Goal: Task Accomplishment & Management: Manage account settings

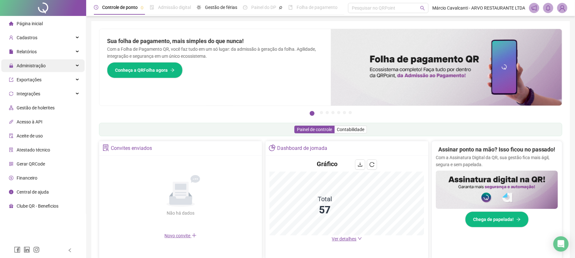
click at [69, 68] on div "Administração" at bounding box center [42, 65] width 83 height 13
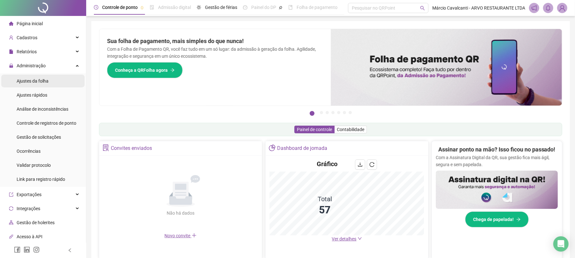
click at [48, 84] on li "Ajustes da folha" at bounding box center [42, 81] width 83 height 13
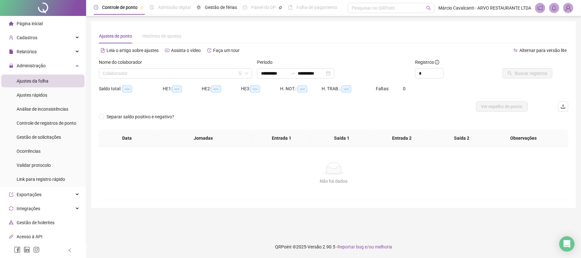
type input "**********"
click at [200, 73] on input "search" at bounding box center [173, 74] width 140 height 10
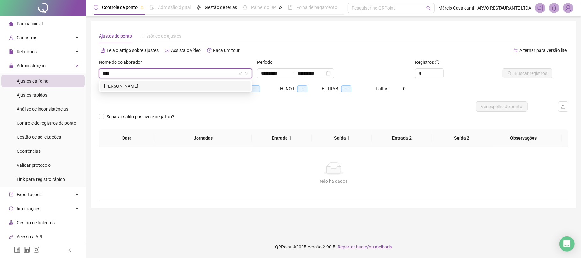
type input "****"
click at [199, 93] on div "HE 1: --:--" at bounding box center [182, 89] width 39 height 10
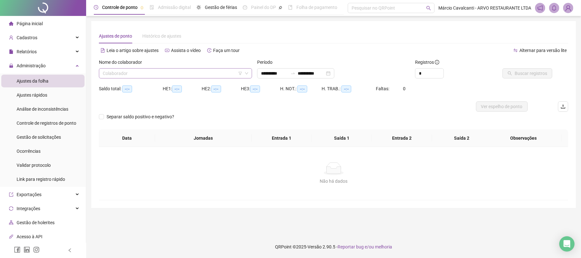
click at [170, 71] on input "search" at bounding box center [173, 74] width 140 height 10
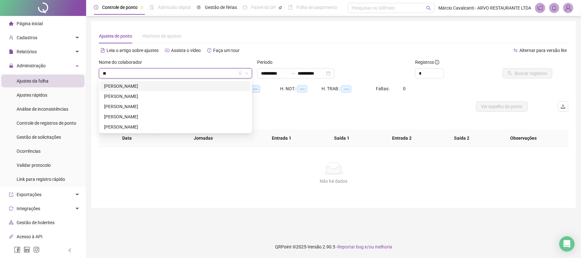
type input "*"
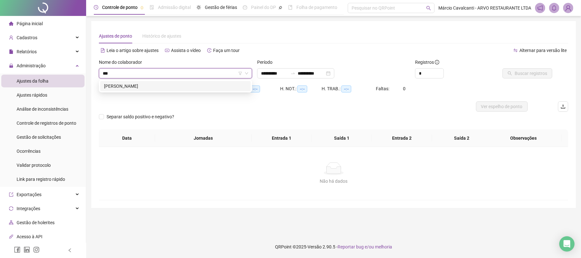
type input "****"
click at [124, 89] on div "[PERSON_NAME]" at bounding box center [175, 86] width 143 height 7
click at [295, 73] on icon "swap-right" at bounding box center [292, 73] width 5 height 5
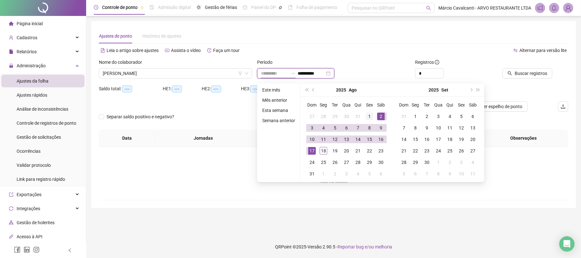
type input "**********"
click at [369, 115] on div "1" at bounding box center [370, 117] width 8 height 8
type input "**********"
click at [322, 150] on div "18" at bounding box center [324, 151] width 8 height 8
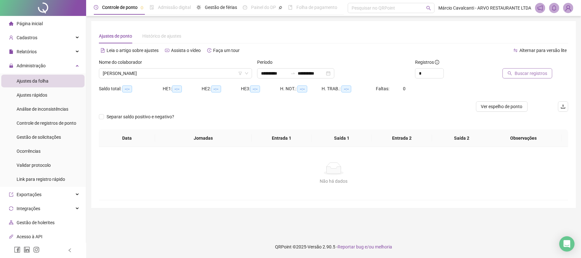
click at [529, 71] on span "Buscar registros" at bounding box center [531, 73] width 33 height 7
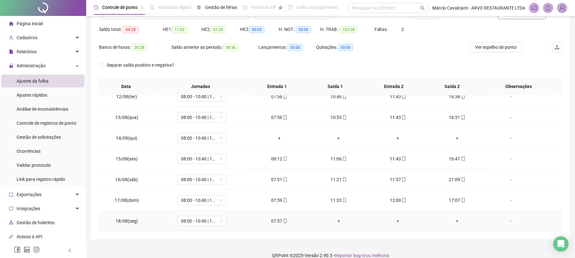
scroll to position [68, 0]
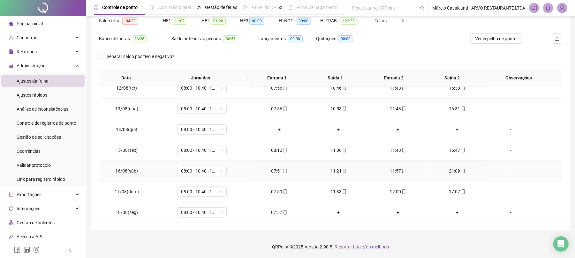
click at [505, 170] on div "-" at bounding box center [511, 171] width 38 height 7
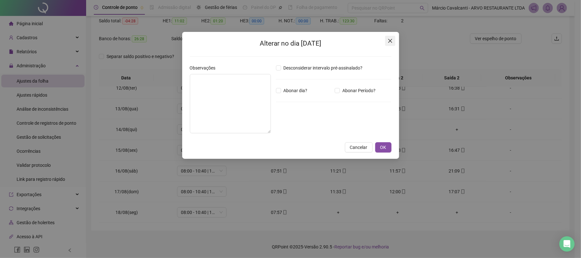
click at [387, 39] on span "Close" at bounding box center [390, 40] width 10 height 5
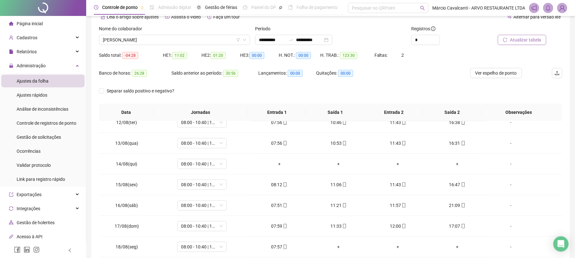
scroll to position [0, 0]
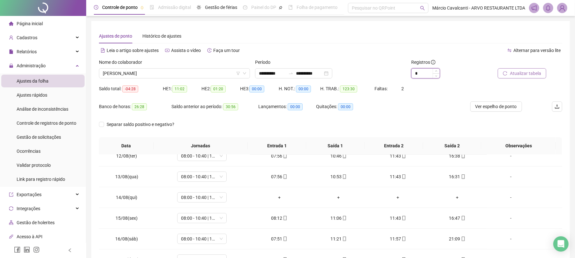
click at [428, 76] on input "*" at bounding box center [425, 74] width 28 height 10
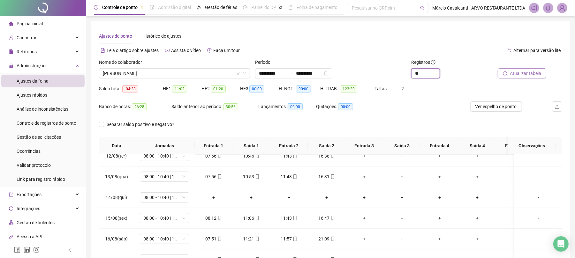
type input "**"
click at [519, 73] on span "Atualizar tabela" at bounding box center [525, 73] width 31 height 7
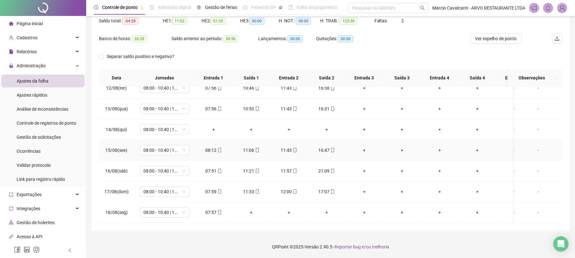
scroll to position [245, 0]
click at [363, 168] on div "+" at bounding box center [363, 171] width 27 height 7
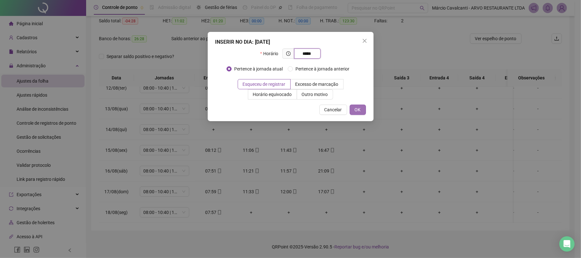
type input "*****"
click at [361, 110] on button "OK" at bounding box center [358, 110] width 16 height 10
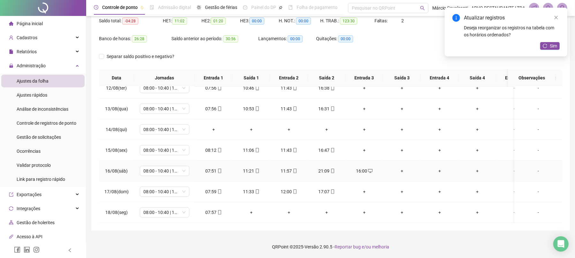
click at [402, 168] on div "+" at bounding box center [401, 171] width 27 height 7
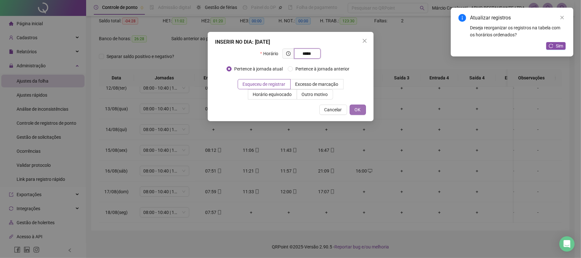
type input "*****"
click at [359, 111] on span "OK" at bounding box center [358, 109] width 6 height 7
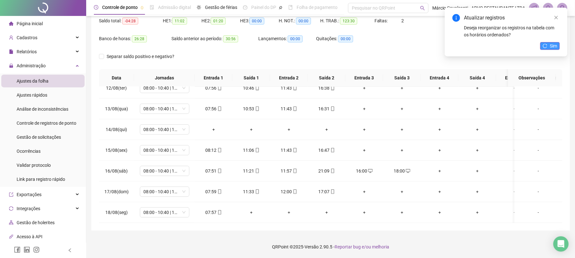
click at [547, 45] on button "Sim" at bounding box center [549, 46] width 19 height 8
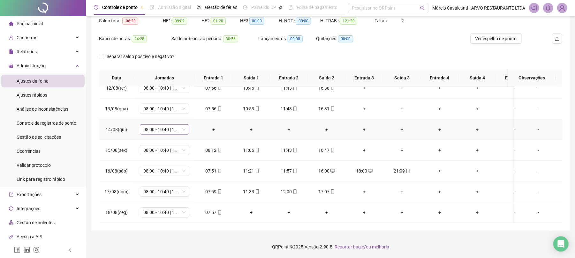
click at [182, 125] on span "08:00 - 10:40 | 11:40 - 17:00" at bounding box center [165, 130] width 42 height 10
type input "***"
click at [191, 104] on span "Sim" at bounding box center [194, 106] width 7 height 7
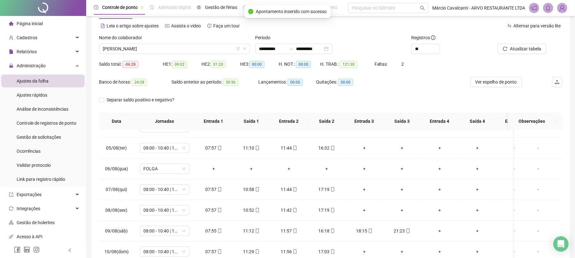
scroll to position [0, 0]
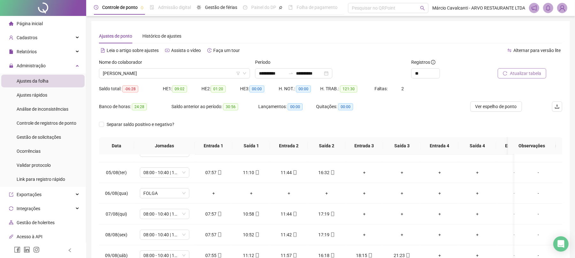
click at [532, 75] on span "Atualizar tabela" at bounding box center [525, 73] width 31 height 7
click at [198, 69] on span "[PERSON_NAME]" at bounding box center [174, 74] width 143 height 10
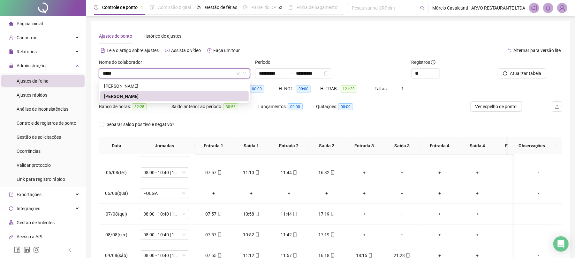
type input "******"
click at [187, 85] on div "[PERSON_NAME]" at bounding box center [174, 86] width 141 height 7
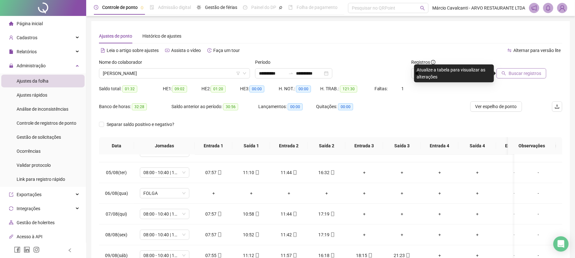
click at [536, 73] on span "Buscar registros" at bounding box center [524, 73] width 33 height 7
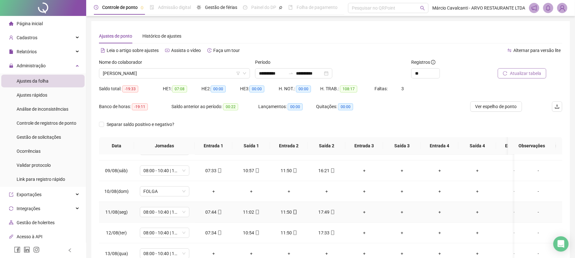
scroll to position [245, 0]
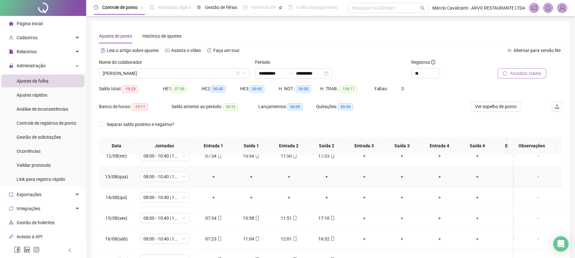
click at [476, 173] on div "+" at bounding box center [476, 176] width 27 height 7
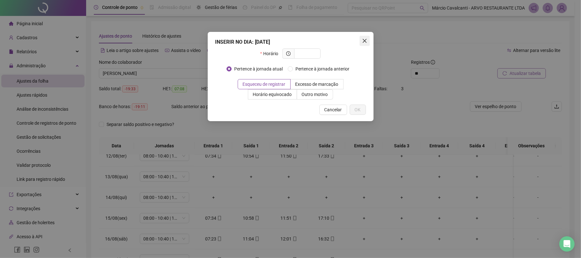
click at [365, 41] on icon "close" at bounding box center [364, 40] width 5 height 5
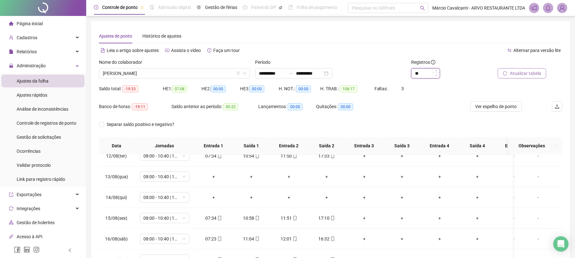
click at [436, 73] on span "Decrease Value" at bounding box center [435, 75] width 7 height 6
type input "*"
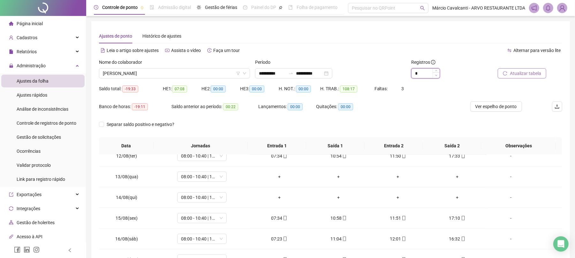
scroll to position [239, 0]
click at [436, 73] on span "Decrease Value" at bounding box center [435, 75] width 7 height 6
click at [533, 73] on span "Atualizar tabela" at bounding box center [525, 73] width 31 height 7
click at [505, 175] on div "-" at bounding box center [511, 176] width 38 height 7
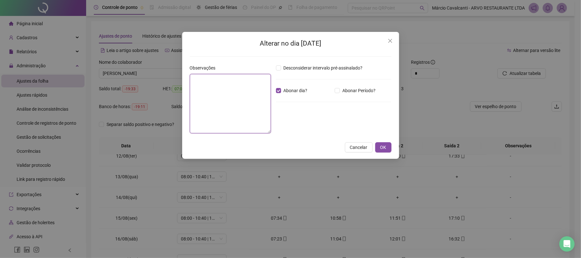
click at [213, 86] on textarea at bounding box center [230, 103] width 81 height 59
type textarea "*"
type textarea "**********"
click at [387, 147] on button "OK" at bounding box center [383, 148] width 16 height 10
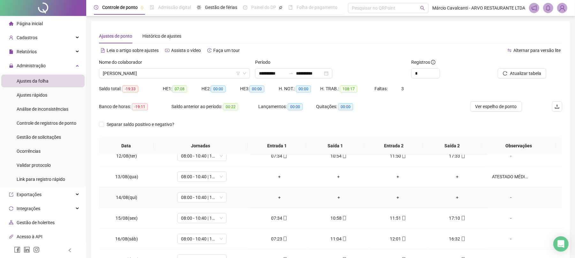
click at [502, 195] on div "-" at bounding box center [511, 197] width 38 height 7
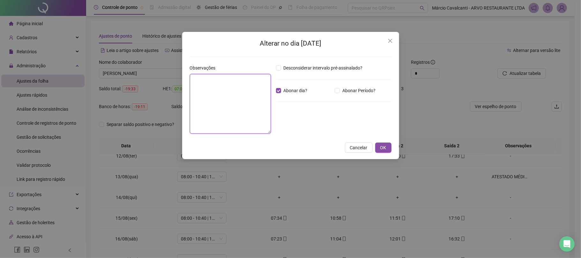
click at [223, 85] on textarea at bounding box center [230, 104] width 81 height 60
type textarea "**********"
click at [384, 143] on button "OK" at bounding box center [383, 148] width 16 height 10
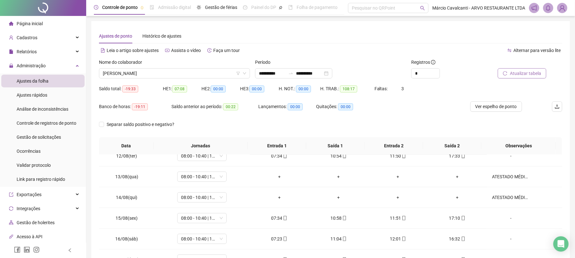
click at [517, 71] on span "Atualizar tabela" at bounding box center [525, 73] width 31 height 7
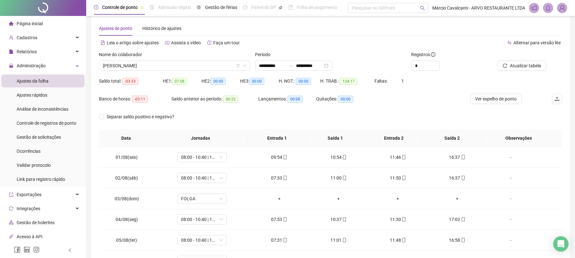
scroll to position [0, 0]
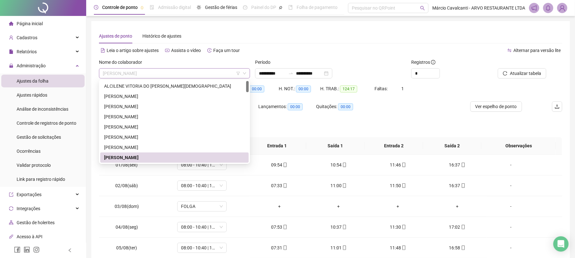
click at [196, 77] on span "[PERSON_NAME]" at bounding box center [174, 74] width 143 height 10
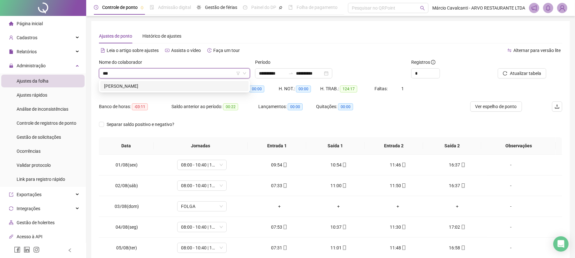
type input "****"
click at [210, 89] on div "[PERSON_NAME]" at bounding box center [174, 86] width 141 height 7
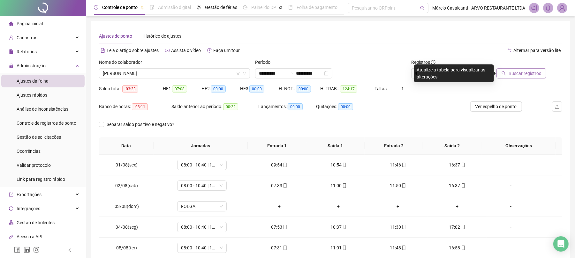
click at [532, 75] on span "Buscar registros" at bounding box center [524, 73] width 33 height 7
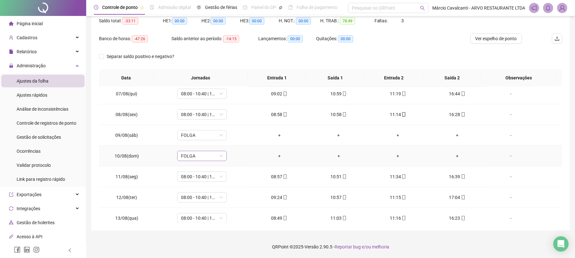
scroll to position [239, 0]
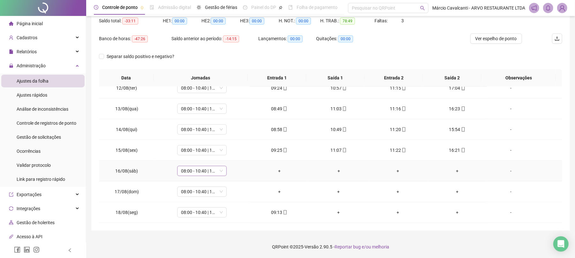
click at [210, 173] on span "08:00 - 10:40 | 11:40 - 17:00" at bounding box center [202, 171] width 42 height 10
type input "***"
click at [227, 153] on span "Sim" at bounding box center [230, 154] width 7 height 7
click at [184, 189] on span "08:00 - 10:40 | 11:40 - 17:00" at bounding box center [202, 192] width 42 height 10
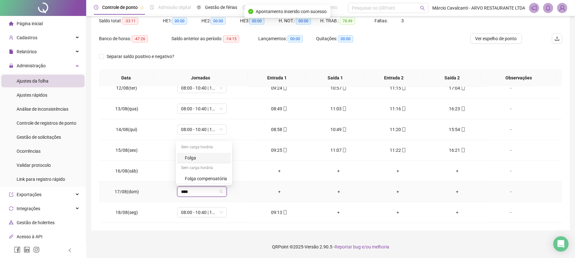
type input "*****"
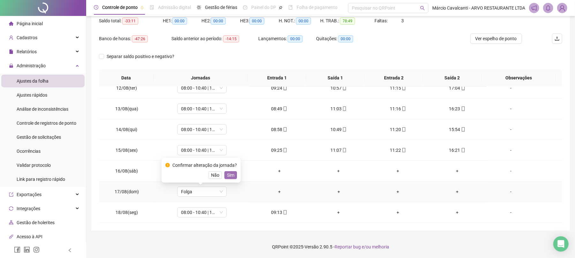
click at [232, 175] on span "Sim" at bounding box center [230, 175] width 7 height 7
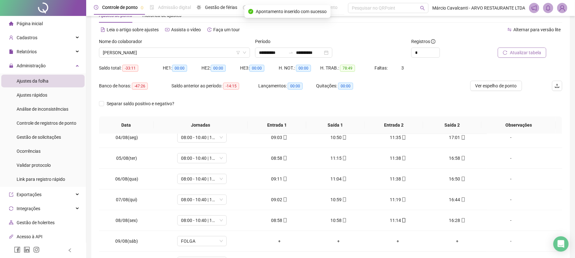
scroll to position [0, 0]
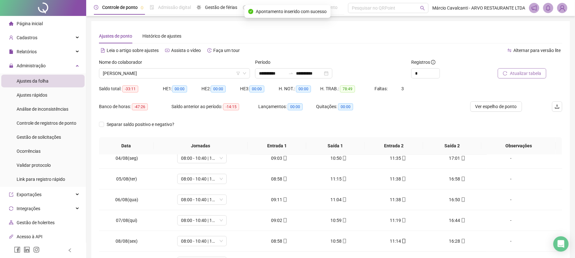
click at [537, 75] on span "Atualizar tabela" at bounding box center [525, 73] width 31 height 7
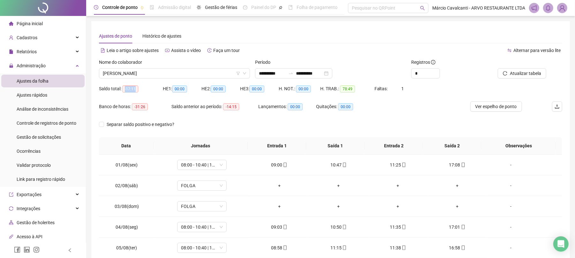
drag, startPoint x: 124, startPoint y: 88, endPoint x: 140, endPoint y: 87, distance: 16.0
click at [140, 87] on div "Saldo total: -17:11" at bounding box center [131, 88] width 64 height 7
click at [158, 100] on div "Saldo total: -17:11" at bounding box center [131, 93] width 64 height 18
click at [70, 33] on div "Cadastros" at bounding box center [42, 37] width 83 height 13
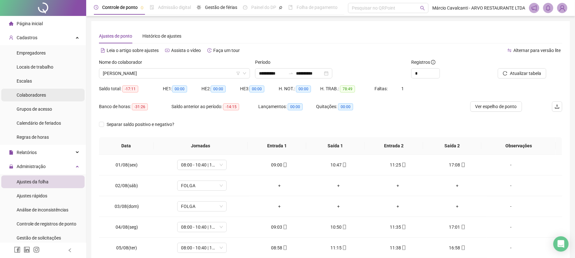
click at [50, 95] on li "Colaboradores" at bounding box center [42, 95] width 83 height 13
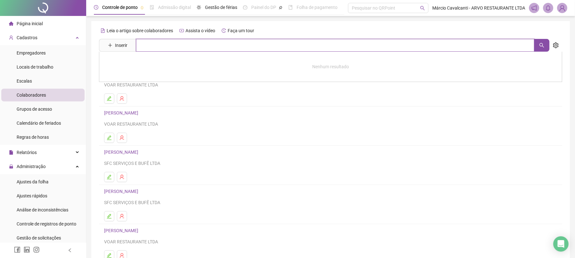
click at [207, 43] on input "text" at bounding box center [335, 45] width 398 height 13
type input "****"
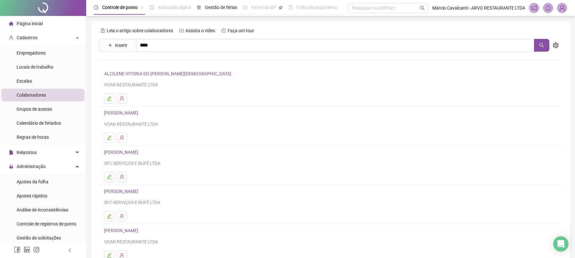
click at [145, 64] on link "[PERSON_NAME]" at bounding box center [128, 64] width 34 height 5
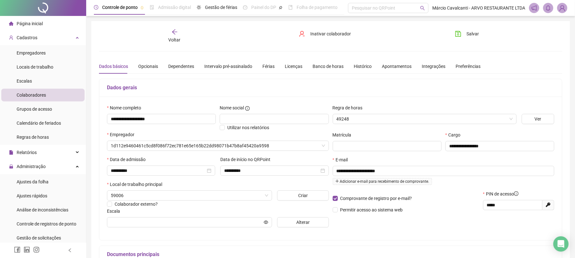
type input "**********"
click at [147, 66] on div "Opcionais" at bounding box center [148, 66] width 20 height 7
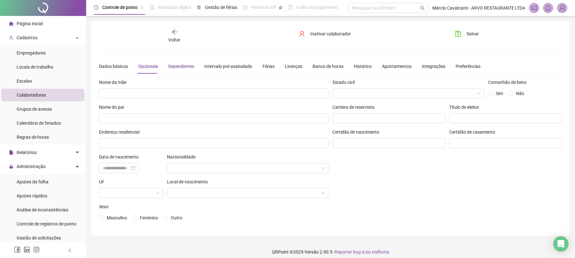
click at [175, 68] on div "Dependentes" at bounding box center [181, 66] width 26 height 7
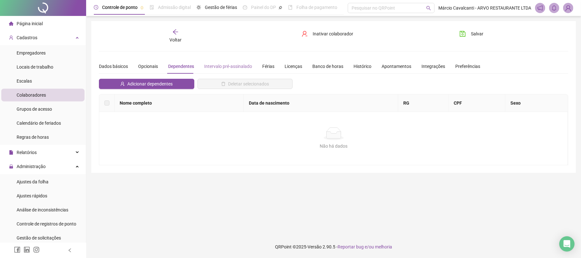
click at [245, 61] on div "Intervalo pré-assinalado" at bounding box center [228, 66] width 48 height 15
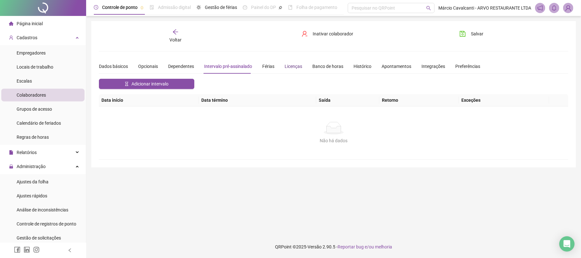
click at [290, 64] on div "Licenças" at bounding box center [294, 66] width 18 height 7
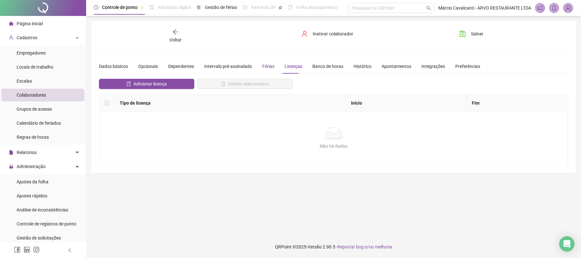
click at [263, 65] on div "Férias" at bounding box center [268, 66] width 12 height 7
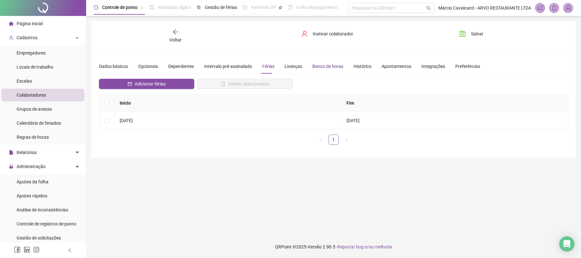
click at [335, 64] on div "Banco de horas" at bounding box center [327, 66] width 31 height 7
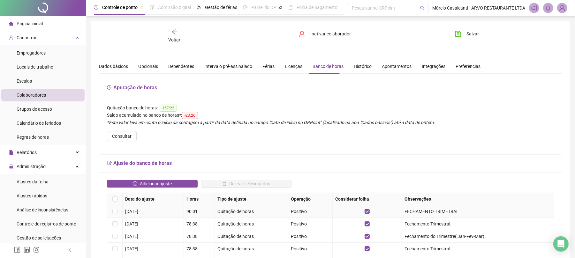
click at [192, 214] on td "90:01" at bounding box center [199, 211] width 31 height 12
click at [359, 66] on div "Histórico" at bounding box center [363, 66] width 18 height 7
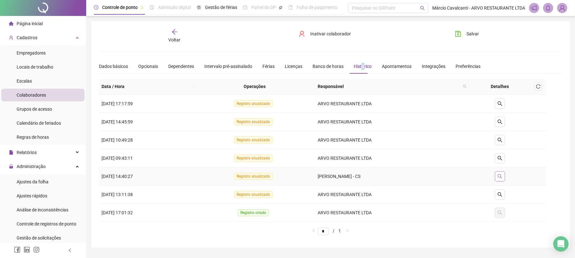
click at [504, 178] on button "button" at bounding box center [500, 176] width 10 height 10
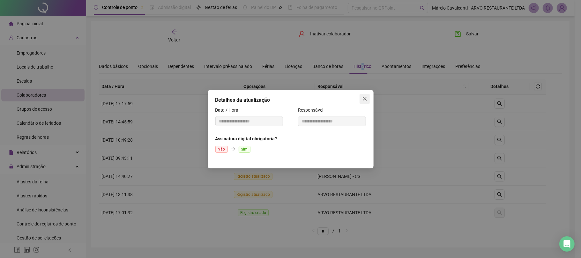
click at [364, 98] on icon "close" at bounding box center [364, 98] width 5 height 5
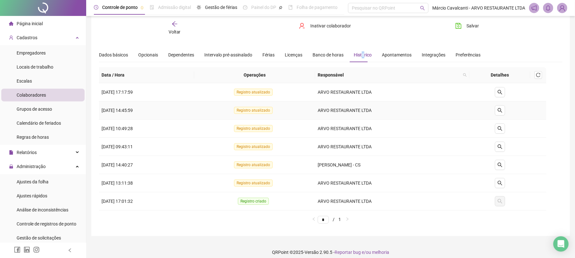
scroll to position [17, 0]
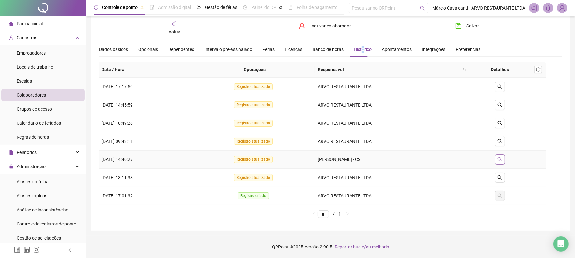
click at [502, 162] on button "button" at bounding box center [500, 159] width 10 height 10
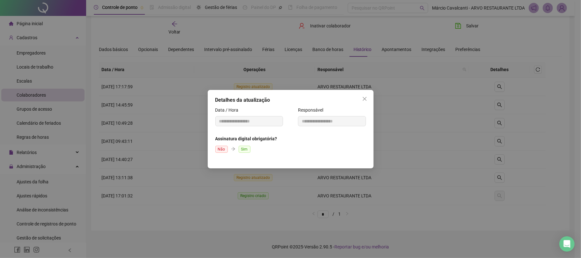
click at [554, 142] on div "**********" at bounding box center [290, 129] width 581 height 258
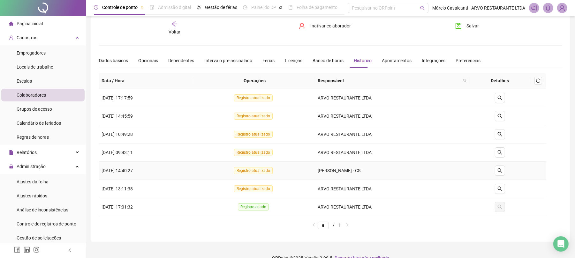
scroll to position [0, 0]
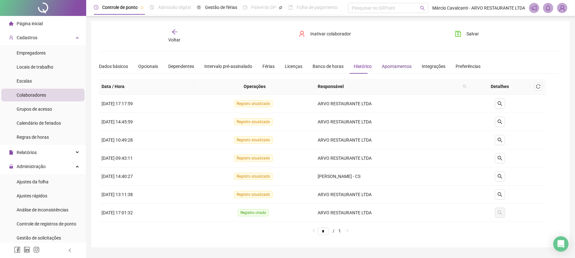
click at [389, 65] on div "Apontamentos" at bounding box center [397, 66] width 30 height 7
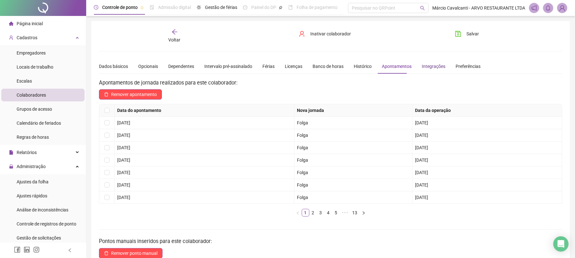
click at [421, 63] on div "Integrações" at bounding box center [433, 66] width 24 height 7
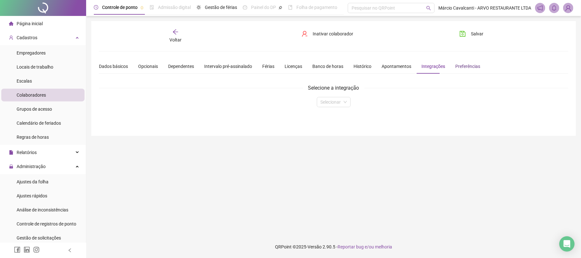
click at [458, 67] on div "Preferências" at bounding box center [467, 66] width 25 height 7
click at [388, 63] on div "Apontamentos" at bounding box center [397, 66] width 30 height 7
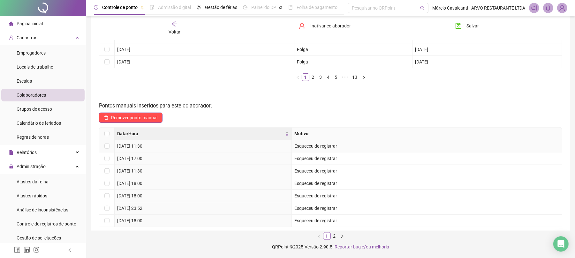
scroll to position [9, 0]
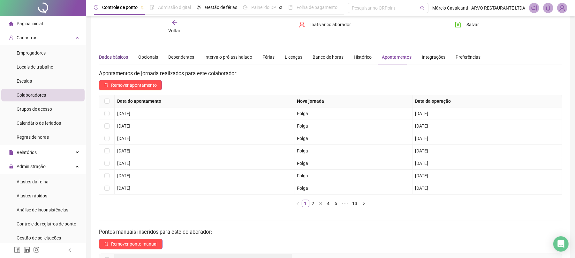
click at [114, 57] on div "Dados básicos" at bounding box center [113, 57] width 29 height 7
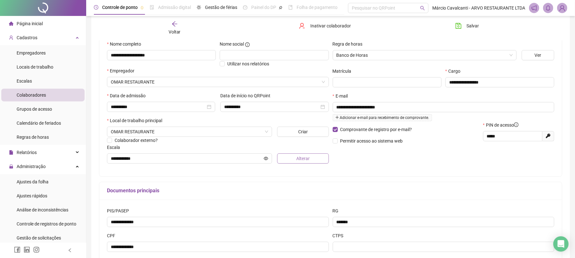
scroll to position [107, 0]
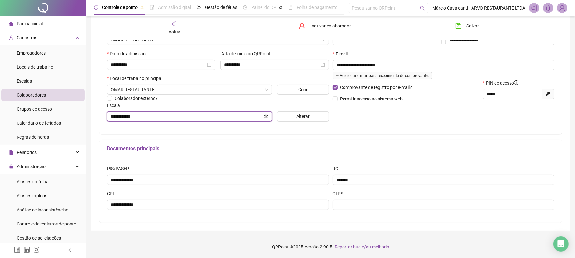
click at [264, 115] on icon "eye" at bounding box center [266, 116] width 4 height 4
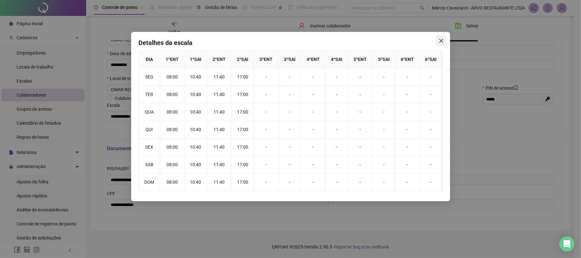
click at [440, 40] on icon "close" at bounding box center [441, 40] width 5 height 5
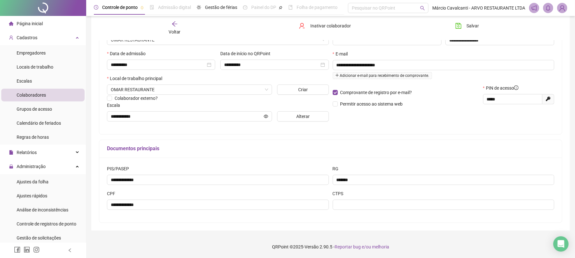
click at [55, 5] on div at bounding box center [43, 8] width 86 height 16
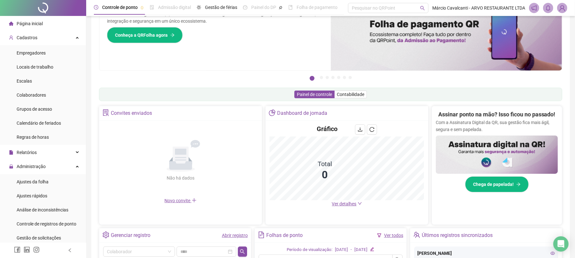
scroll to position [30, 0]
